Goal: Obtain resource: Obtain resource

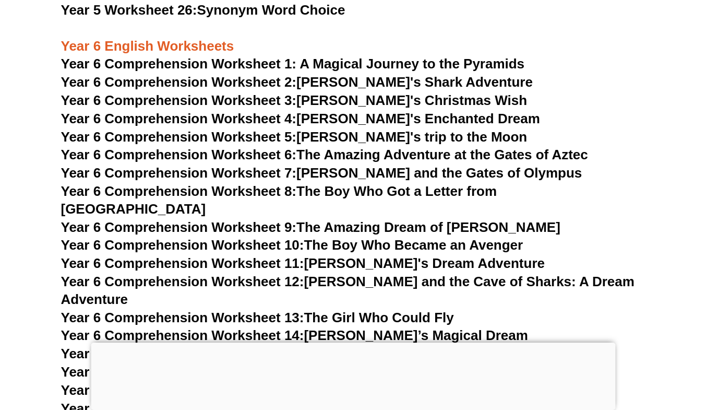
scroll to position [5661, 0]
click at [329, 81] on link "Year 6 Comprehension Worksheet 2: Jake's Shark Adventure" at bounding box center [297, 82] width 472 height 16
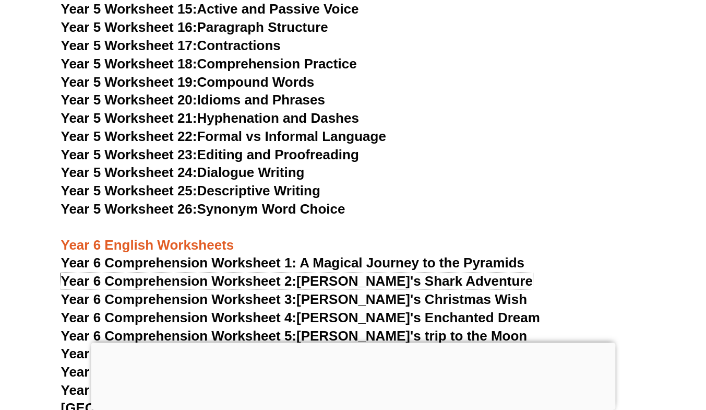
scroll to position [5462, 0]
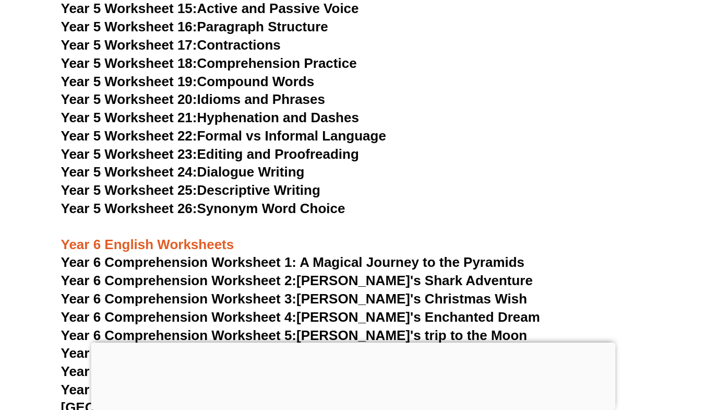
click at [266, 157] on link "Year 5 Worksheet 23: Editing and Proofreading" at bounding box center [210, 154] width 298 height 16
click at [282, 173] on link "Year 5 Worksheet 24: Dialogue Writing" at bounding box center [183, 172] width 244 height 16
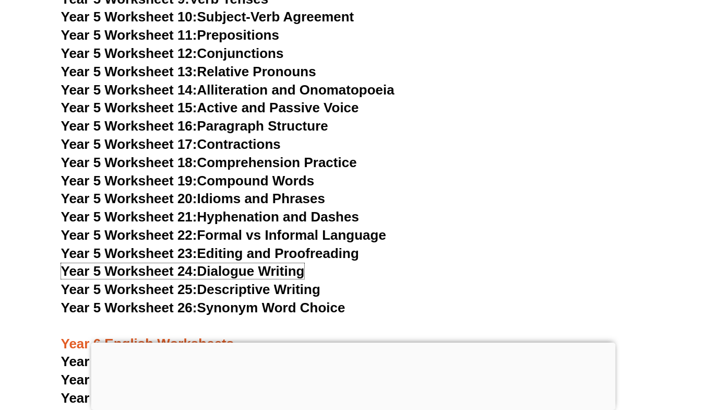
scroll to position [5358, 0]
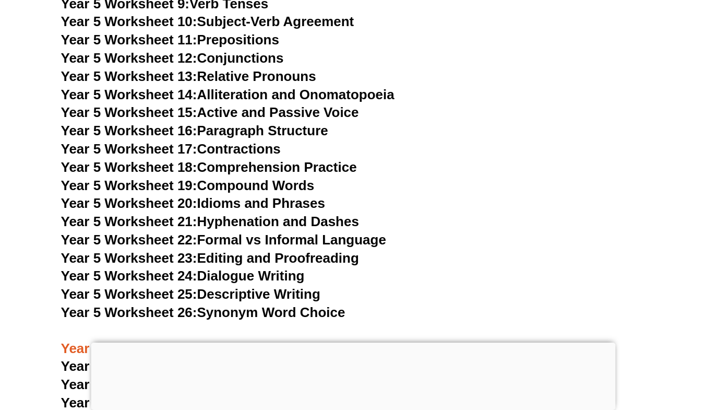
click at [293, 130] on link "Year 5 Worksheet 16: Paragraph Structure" at bounding box center [194, 131] width 267 height 16
click at [268, 163] on link "Year 5 Worksheet 18: Comprehension Practice" at bounding box center [209, 167] width 296 height 16
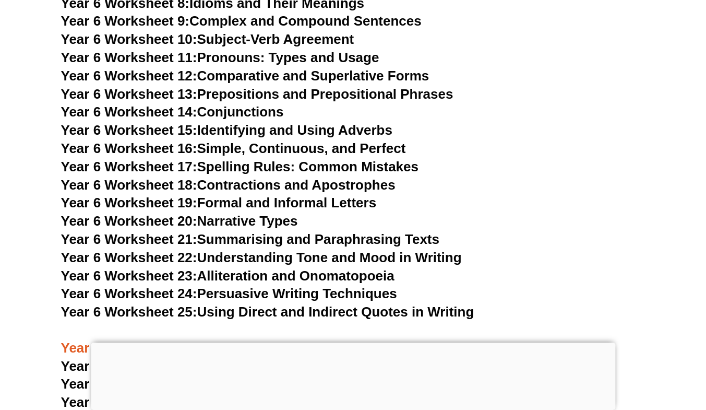
scroll to position [6162, 0]
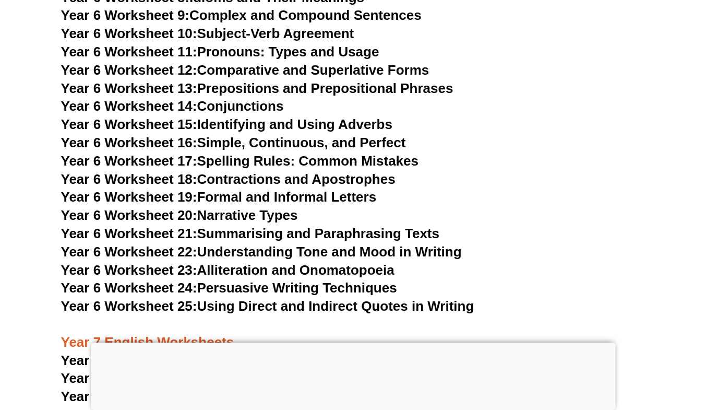
click at [252, 225] on link "Year 6 Worksheet 21: Summarising and Paraphrasing Texts" at bounding box center [250, 233] width 378 height 16
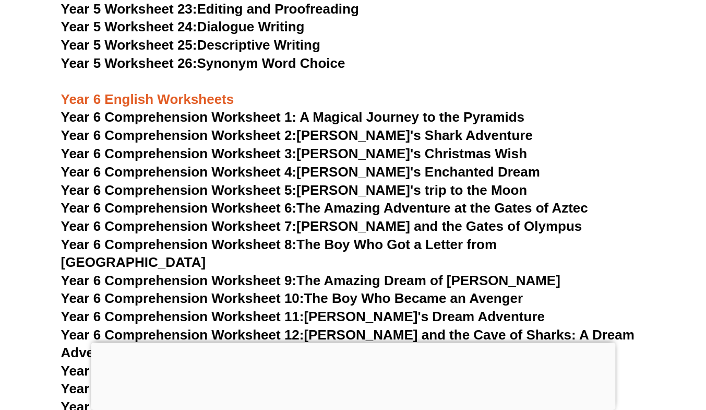
scroll to position [5607, 0]
click at [400, 121] on span "Year 6 Comprehension Worksheet 1: A Magical Journey to the Pyramids" at bounding box center [293, 117] width 464 height 16
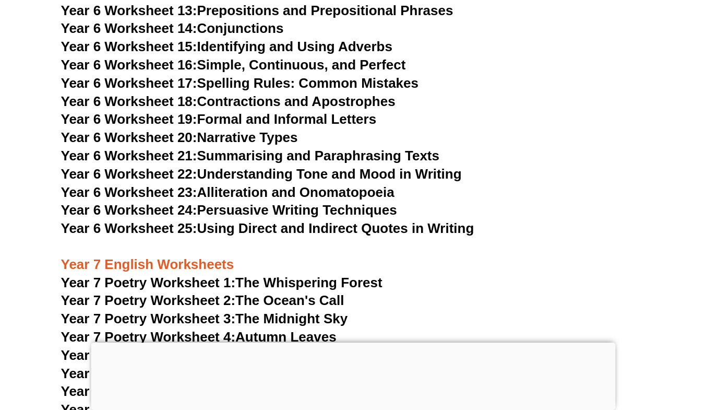
scroll to position [6240, 0]
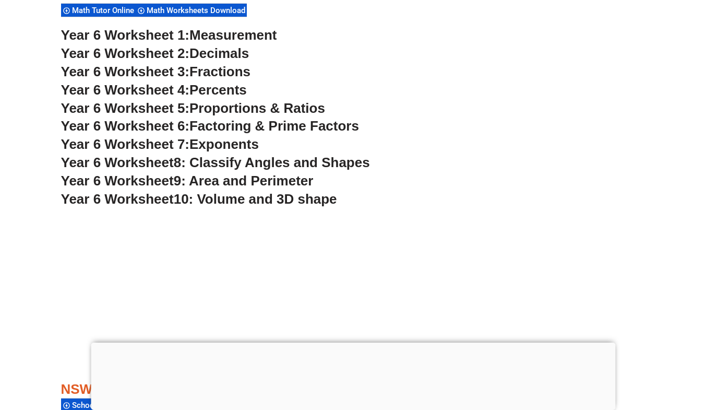
scroll to position [2254, 0]
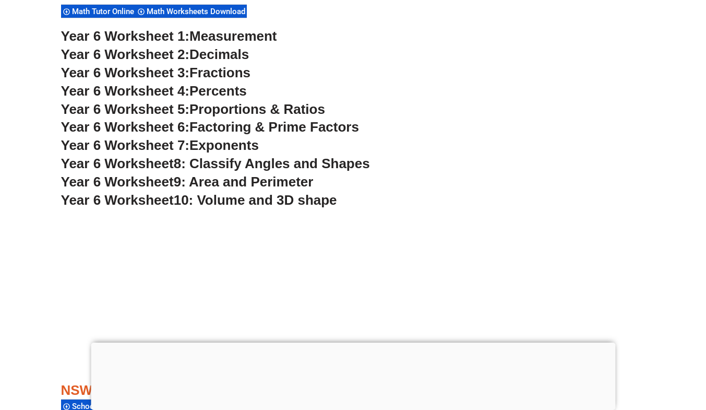
click at [221, 55] on span "Decimals" at bounding box center [219, 54] width 60 height 16
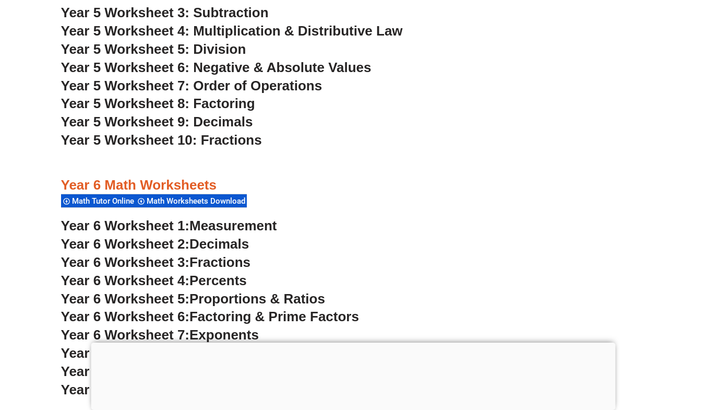
scroll to position [2073, 0]
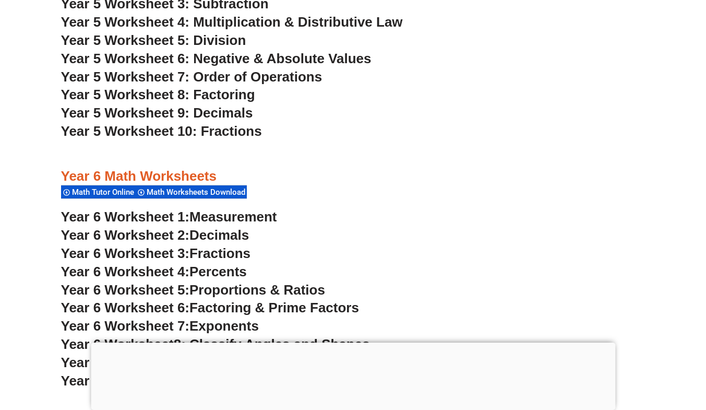
click at [173, 191] on span "Math Worksheets Download" at bounding box center [198, 191] width 102 height 9
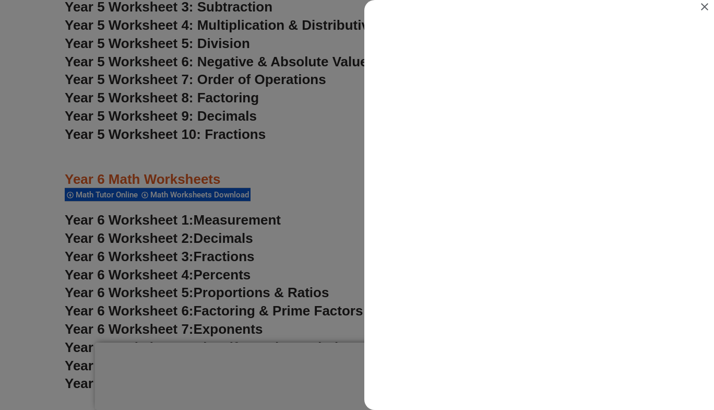
scroll to position [0, 0]
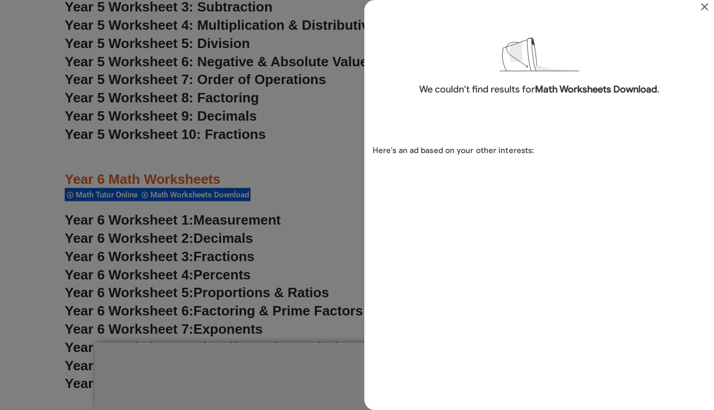
click at [265, 150] on div "Search results for Math Worksheets Download" at bounding box center [357, 205] width 714 height 410
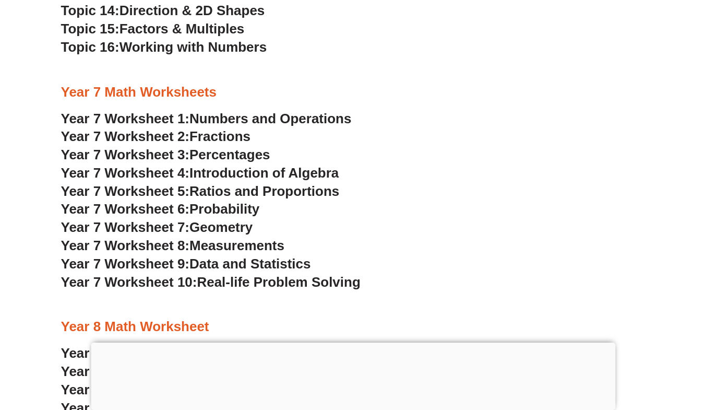
scroll to position [2906, 0]
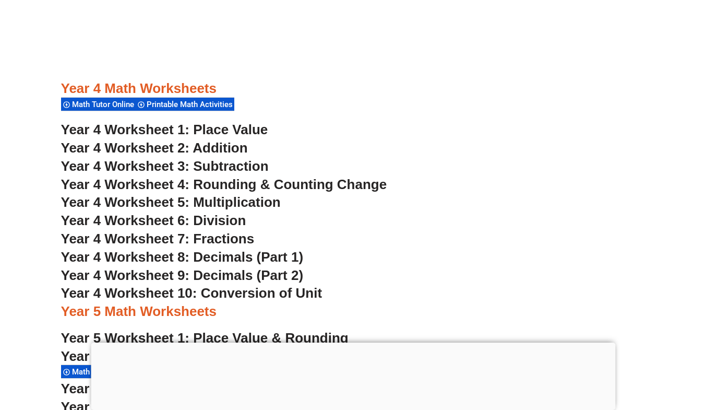
scroll to position [1846, 0]
click at [225, 295] on span "Year 4 Worksheet 10: Conversion of Unit" at bounding box center [192, 292] width 262 height 16
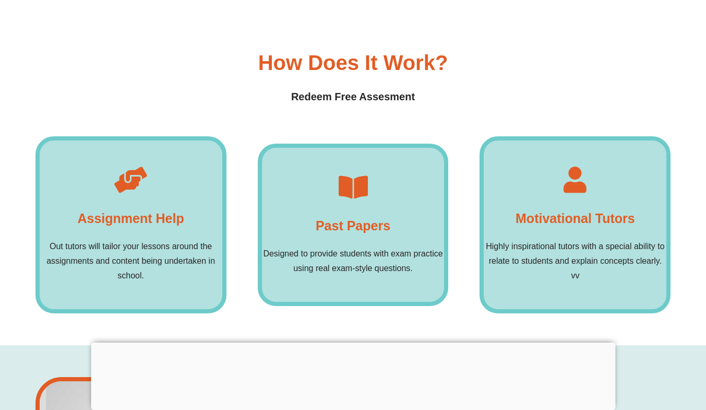
scroll to position [7992, 0]
